Goal: Task Accomplishment & Management: Use online tool/utility

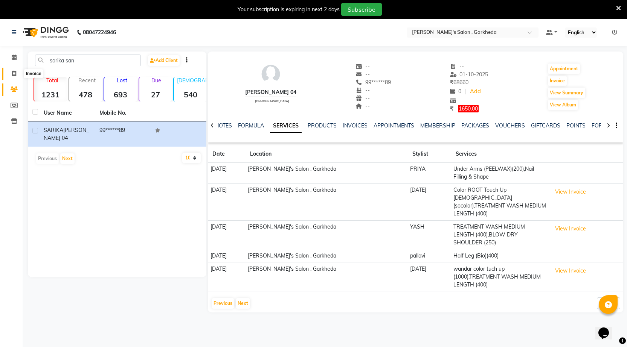
click at [15, 70] on span at bounding box center [14, 74] width 13 height 9
select select "7062"
select select "service"
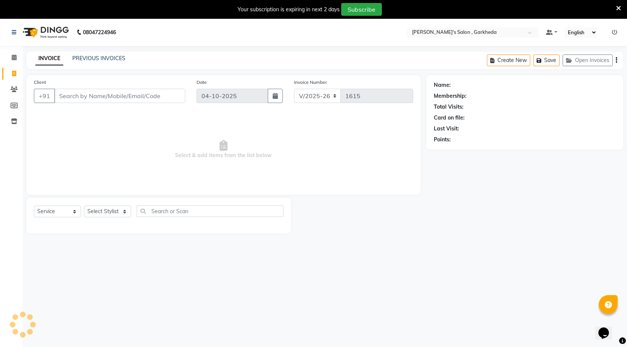
scroll to position [19, 0]
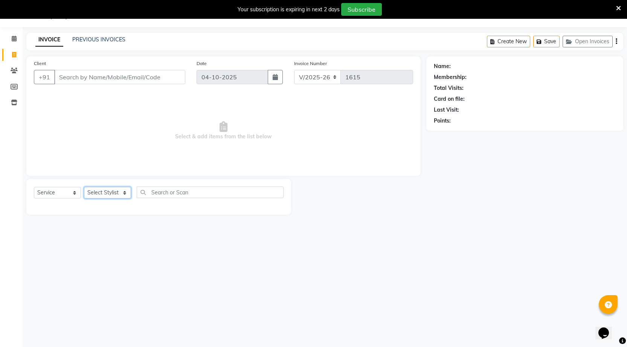
click at [118, 192] on select "Select Stylist [DATE] manager miss staff [PERSON_NAME]" at bounding box center [107, 193] width 47 height 12
click at [84, 187] on select "Select Stylist [DATE] manager miss staff [PERSON_NAME]" at bounding box center [107, 193] width 47 height 12
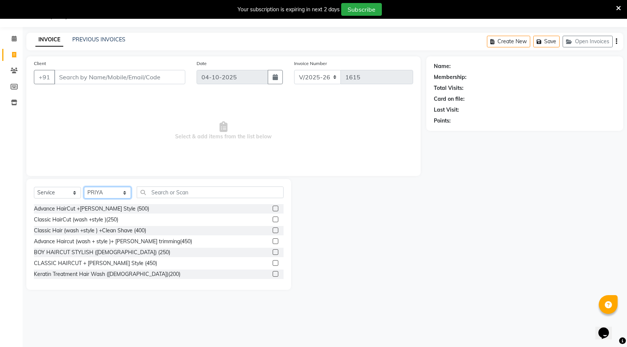
click at [108, 192] on select "Select Stylist [DATE] manager miss staff [PERSON_NAME]" at bounding box center [107, 193] width 47 height 12
select select "63379"
click at [84, 187] on select "Select Stylist [DATE] manager miss staff [PERSON_NAME]" at bounding box center [107, 193] width 47 height 12
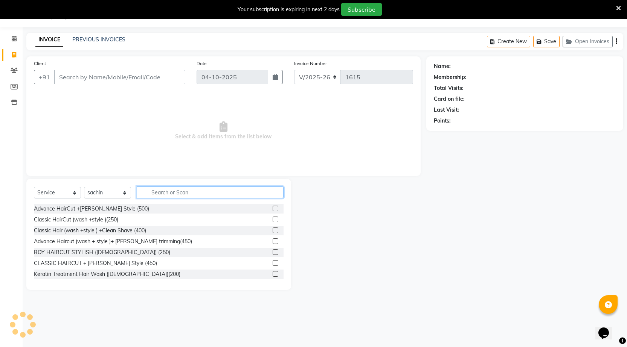
click at [175, 195] on input "text" at bounding box center [210, 193] width 147 height 12
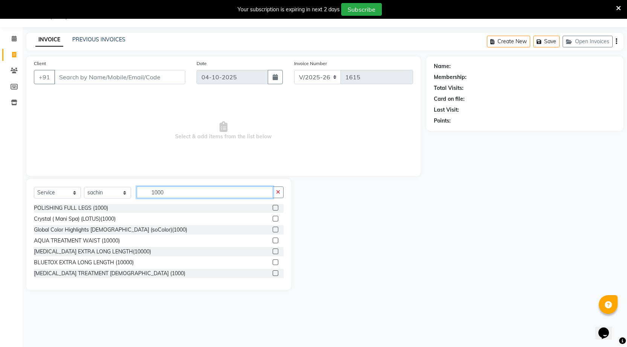
scroll to position [154, 0]
type input "1000"
click at [273, 273] on label at bounding box center [276, 273] width 6 height 6
click at [273, 273] on input "checkbox" at bounding box center [275, 273] width 5 height 5
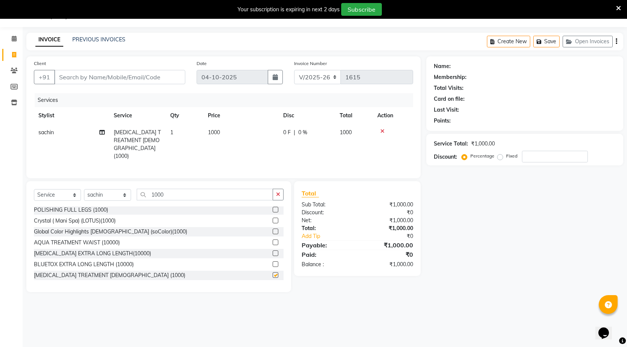
checkbox input "false"
click at [212, 134] on span "1000" at bounding box center [214, 132] width 12 height 7
select select "63379"
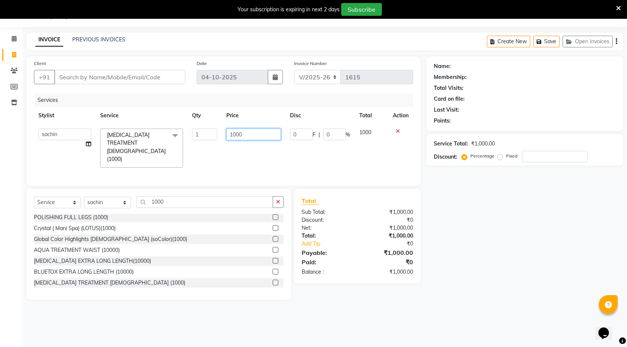
click at [236, 134] on input "1000" at bounding box center [253, 135] width 55 height 12
type input "1200"
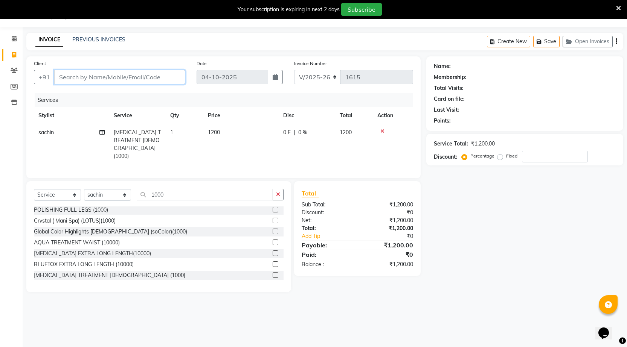
click at [155, 77] on input "Client" at bounding box center [119, 77] width 131 height 14
click at [159, 79] on input "Client" at bounding box center [119, 77] width 131 height 14
type input "8"
type input "0"
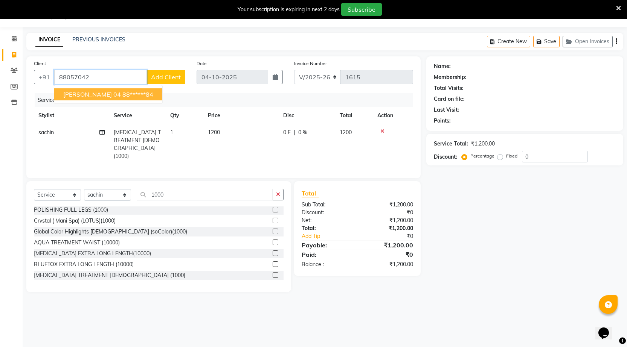
click at [153, 93] on ngb-highlight "88******84" at bounding box center [137, 95] width 31 height 8
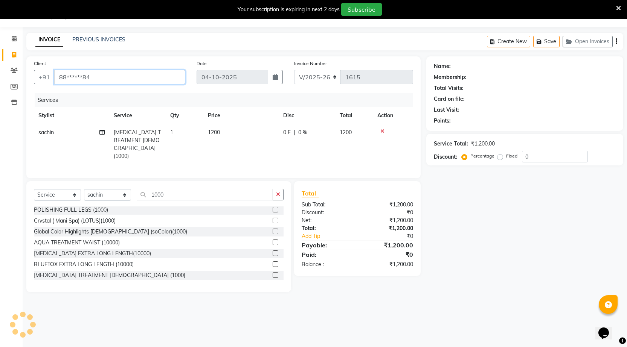
type input "88******84"
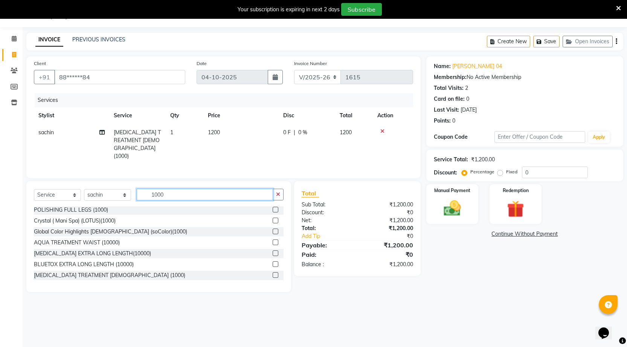
click at [183, 197] on input "1000" at bounding box center [205, 195] width 136 height 12
type input "1"
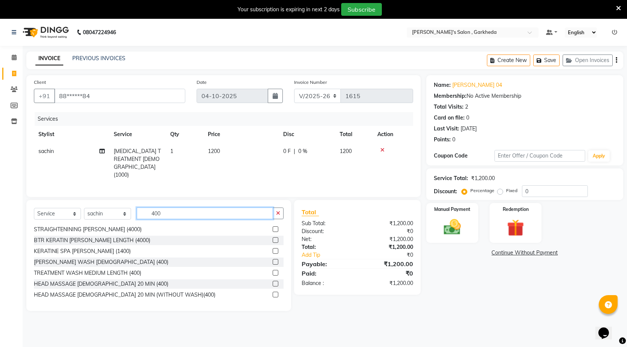
scroll to position [230, 0]
type input "400"
click at [273, 270] on label at bounding box center [276, 273] width 6 height 6
click at [273, 270] on input "checkbox" at bounding box center [275, 272] width 5 height 5
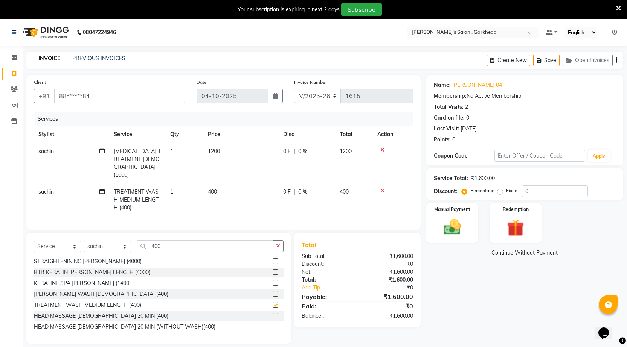
checkbox input "false"
click at [221, 150] on td "1200" at bounding box center [240, 163] width 75 height 41
select select "63379"
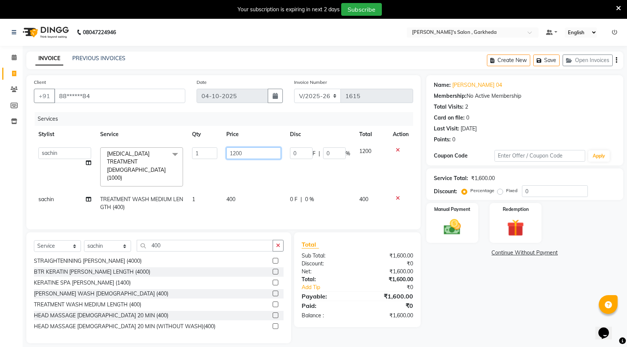
click at [236, 154] on input "1200" at bounding box center [253, 154] width 55 height 12
type input "1000"
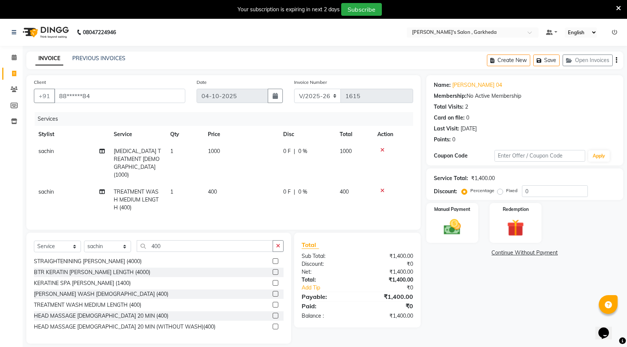
click at [236, 184] on td "400" at bounding box center [240, 200] width 75 height 33
select select "63379"
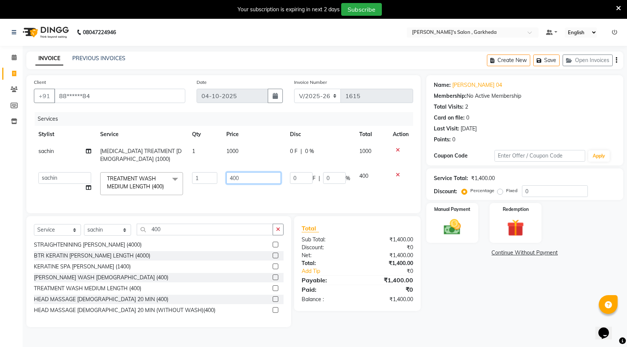
click at [241, 179] on input "400" at bounding box center [253, 178] width 55 height 12
type input "4"
type input "200"
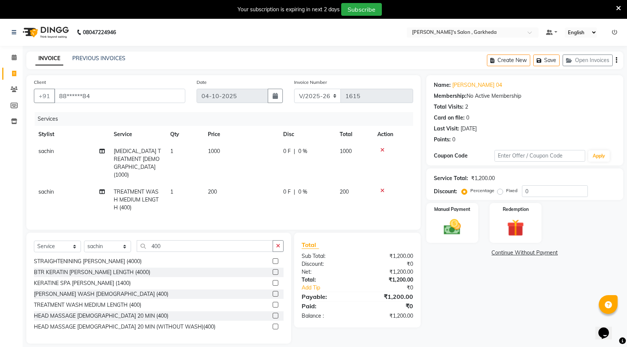
click at [237, 193] on td "200" at bounding box center [240, 200] width 75 height 33
select select "63379"
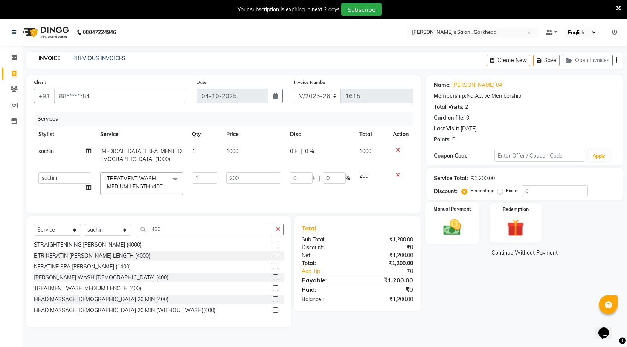
click at [471, 232] on div "Manual Payment" at bounding box center [452, 224] width 54 height 42
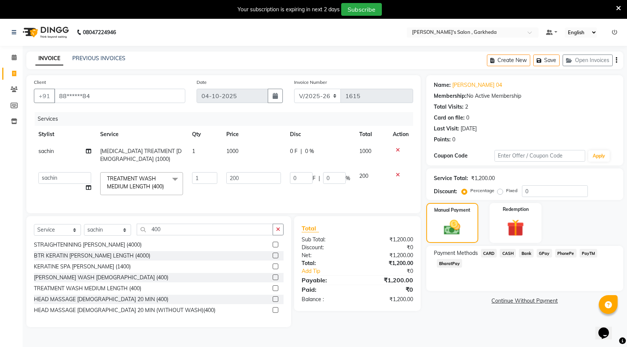
click at [563, 253] on span "PhonePe" at bounding box center [565, 253] width 21 height 9
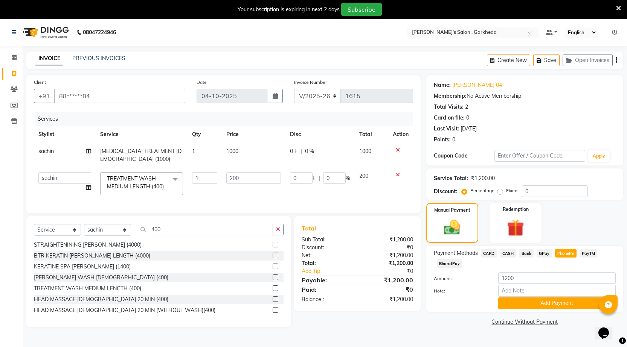
scroll to position [19, 0]
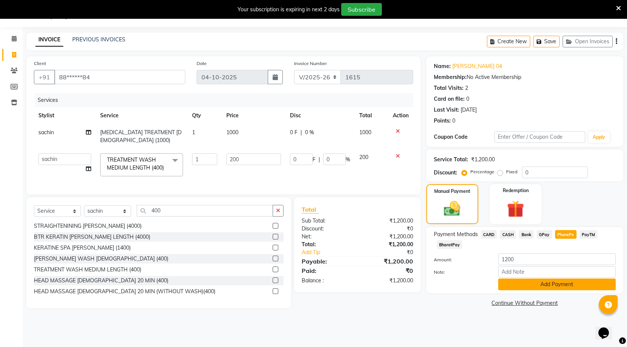
click at [572, 280] on button "Add Payment" at bounding box center [556, 285] width 117 height 12
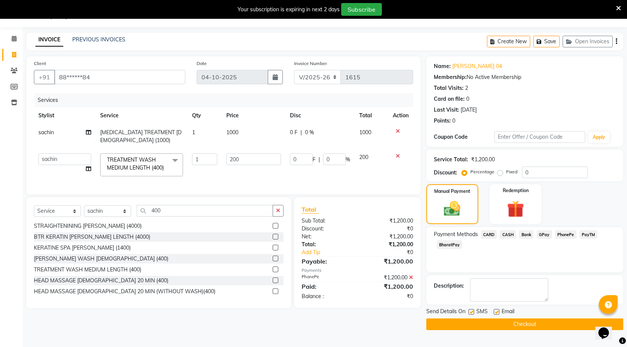
click at [543, 322] on button "Checkout" at bounding box center [524, 325] width 197 height 12
